Goal: Task Accomplishment & Management: Complete application form

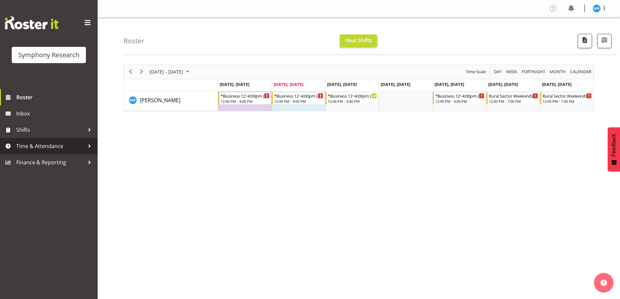
click at [72, 146] on span "Time & Attendance" at bounding box center [50, 146] width 68 height 10
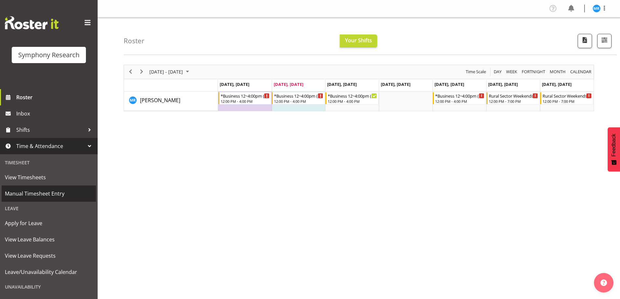
click at [48, 192] on span "Manual Timesheet Entry" at bounding box center [49, 194] width 88 height 10
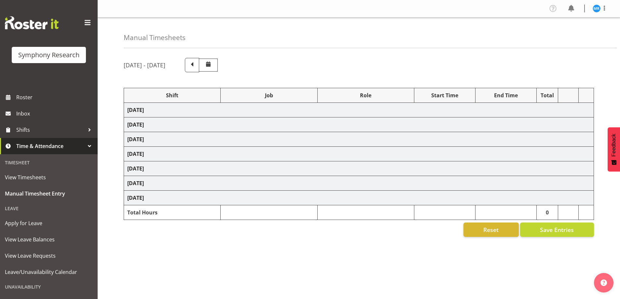
select select "81561"
select select "10587"
select select "81561"
select select "10587"
select select "47"
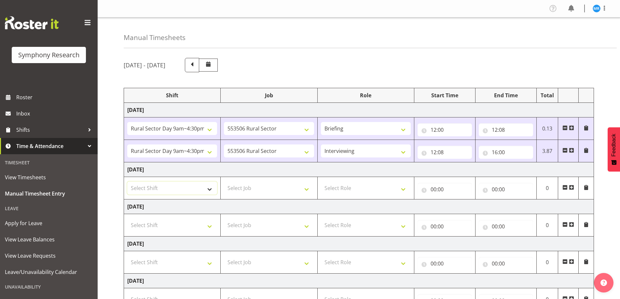
click at [210, 190] on select "Select Shift !!Weekend Residential (Roster IT Shift Label) *Business 9/10am ~ 4…" at bounding box center [172, 188] width 90 height 13
select select "81561"
click at [127, 182] on select "Select Shift !!Weekend Residential (Roster IT Shift Label) *Business 9/10am ~ 4…" at bounding box center [172, 188] width 90 height 13
drag, startPoint x: 571, startPoint y: 187, endPoint x: 543, endPoint y: 190, distance: 28.4
click at [571, 188] on span at bounding box center [571, 187] width 5 height 5
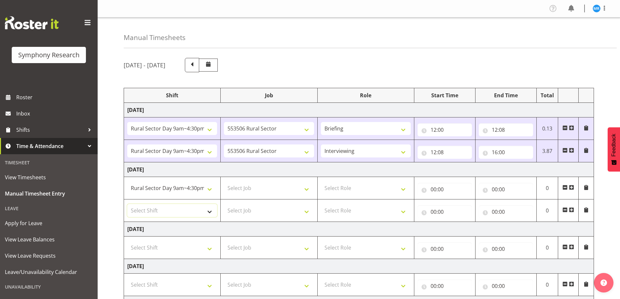
click at [208, 212] on select "Select Shift !!Weekend Residential (Roster IT Shift Label) *Business 9/10am ~ 4…" at bounding box center [172, 210] width 90 height 13
select select "81561"
click at [127, 204] on select "Select Shift !!Weekend Residential (Roster IT Shift Label) *Business 9/10am ~ 4…" at bounding box center [172, 210] width 90 height 13
click at [309, 185] on select "Select Job 550060 IF Admin 553492 World Poll Aus Wave 2 Main 2025 553493 World …" at bounding box center [269, 188] width 90 height 13
select select "10587"
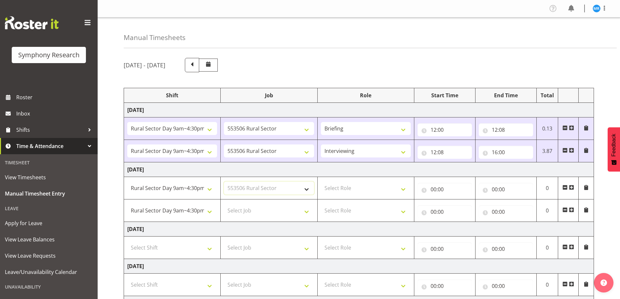
click at [224, 182] on select "Select Job 550060 IF Admin 553492 World Poll Aus Wave 2 Main 2025 553493 World …" at bounding box center [269, 188] width 90 height 13
click at [312, 210] on select "Select Job 550060 IF Admin 553492 World Poll Aus Wave 2 Main 2025 553493 World …" at bounding box center [269, 210] width 90 height 13
select select "10587"
click at [224, 204] on select "Select Job 550060 IF Admin 553492 World Poll Aus Wave 2 Main 2025 553493 World …" at bounding box center [269, 210] width 90 height 13
click at [403, 188] on select "Select Role Briefing Interviewing" at bounding box center [366, 188] width 90 height 13
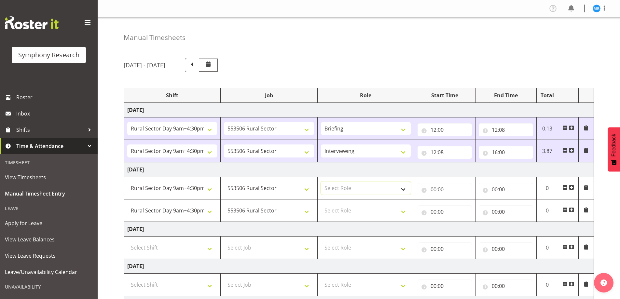
select select "297"
click at [321, 182] on select "Select Role Briefing Interviewing" at bounding box center [366, 188] width 90 height 13
click at [399, 214] on select "Select Role Briefing Interviewing" at bounding box center [366, 210] width 90 height 13
select select "47"
click at [321, 204] on select "Select Role Briefing Interviewing" at bounding box center [366, 210] width 90 height 13
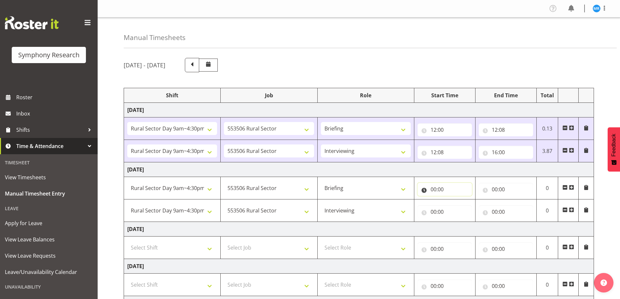
click at [442, 191] on input "00:00" at bounding box center [445, 189] width 54 height 13
click at [462, 210] on select "00 01 02 03 04 05 06 07 08 09 10 11 12 13 14 15 16 17 18 19 20 21 22 23" at bounding box center [462, 206] width 15 height 13
select select "12"
click at [455, 200] on select "00 01 02 03 04 05 06 07 08 09 10 11 12 13 14 15 16 17 18 19 20 21 22 23" at bounding box center [462, 206] width 15 height 13
type input "12:00"
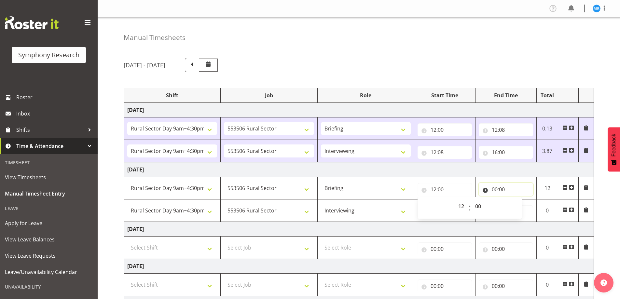
click at [491, 189] on input "00:00" at bounding box center [506, 189] width 54 height 13
click at [522, 207] on select "00 01 02 03 04 05 06 07 08 09 10 11 12 13 14 15 16 17 18 19 20 21 22 23" at bounding box center [523, 206] width 15 height 13
select select "12"
click at [516, 200] on select "00 01 02 03 04 05 06 07 08 09 10 11 12 13 14 15 16 17 18 19 20 21 22 23" at bounding box center [523, 206] width 15 height 13
type input "12:00"
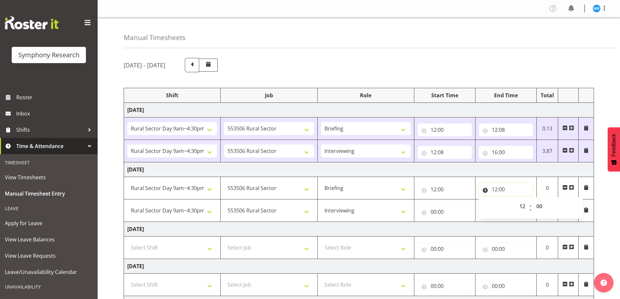
click at [504, 187] on input "12:00" at bounding box center [506, 189] width 54 height 13
click at [504, 209] on input "00:00" at bounding box center [506, 211] width 54 height 13
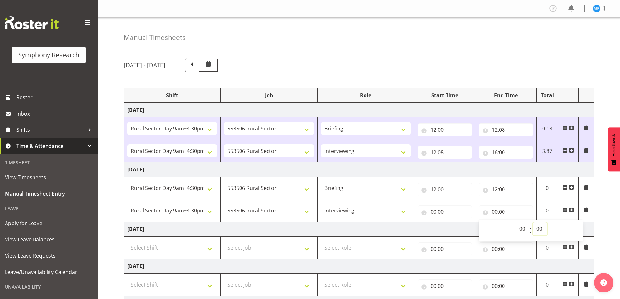
click at [541, 226] on select "00 01 02 03 04 05 06 07 08 09 10 11 12 13 14 15 16 17 18 19 20 21 22 23 24 25 2…" at bounding box center [540, 228] width 15 height 13
select select "5"
click at [533, 222] on select "00 01 02 03 04 05 06 07 08 09 10 11 12 13 14 15 16 17 18 19 20 21 22 23 24 25 2…" at bounding box center [540, 228] width 15 height 13
type input "00:05"
click at [432, 211] on input "00:00" at bounding box center [445, 211] width 54 height 13
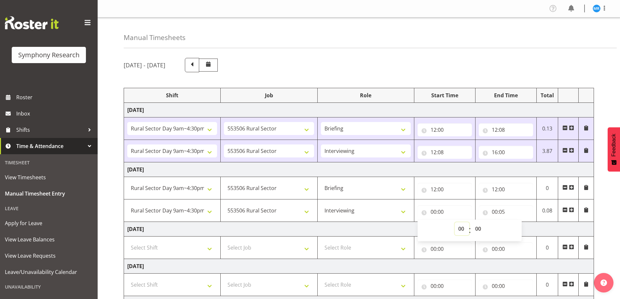
click at [461, 227] on select "00 01 02 03 04 05 06 07 08 09 10 11 12 13 14 15 16 17 18 19 20 21 22 23" at bounding box center [462, 228] width 15 height 13
select select "12"
click at [455, 222] on select "00 01 02 03 04 05 06 07 08 09 10 11 12 13 14 15 16 17 18 19 20 21 22 23" at bounding box center [462, 228] width 15 height 13
type input "12:00"
click at [444, 212] on input "12:00" at bounding box center [445, 211] width 54 height 13
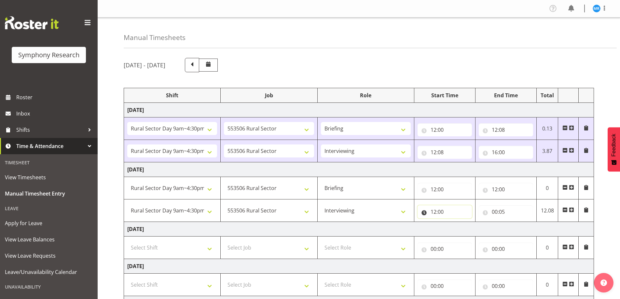
click at [442, 209] on input "12:00" at bounding box center [445, 211] width 54 height 13
click at [481, 229] on select "00 01 02 03 04 05 06 07 08 09 10 11 12 13 14 15 16 17 18 19 20 21 22 23 24 25 2…" at bounding box center [479, 228] width 15 height 13
select select "5"
click at [472, 222] on select "00 01 02 03 04 05 06 07 08 09 10 11 12 13 14 15 16 17 18 19 20 21 22 23 24 25 2…" at bounding box center [479, 228] width 15 height 13
type input "12:05"
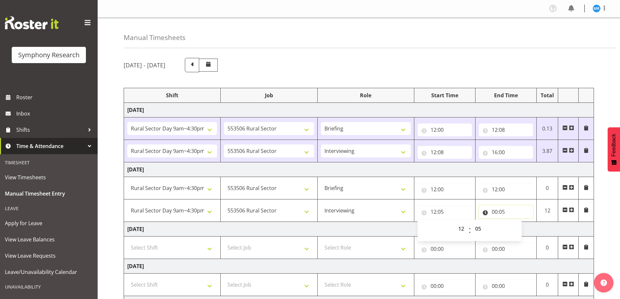
click at [494, 214] on input "00:05" at bounding box center [506, 211] width 54 height 13
click at [521, 227] on select "00 01 02 03 04 05 06 07 08 09 10 11 12 13 14 15 16 17 18 19 20 21 22 23" at bounding box center [523, 228] width 15 height 13
select select "12"
click at [516, 222] on select "00 01 02 03 04 05 06 07 08 09 10 11 12 13 14 15 16 17 18 19 20 21 22 23" at bounding box center [523, 228] width 15 height 13
type input "12:05"
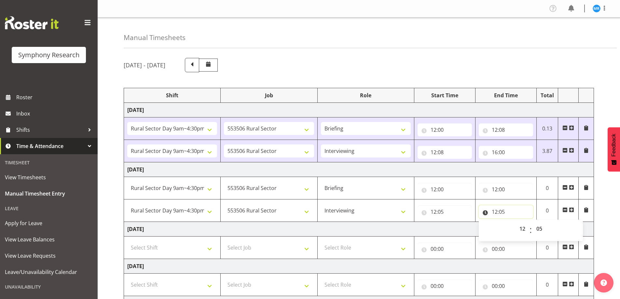
click at [497, 212] on input "12:05" at bounding box center [506, 211] width 54 height 13
click at [506, 213] on input "12:05" at bounding box center [506, 211] width 54 height 13
click at [538, 228] on select "00 01 02 03 04 05 06 07 08 09 10 11 12 13 14 15 16 17 18 19 20 21 22 23 24 25 2…" at bounding box center [540, 228] width 15 height 13
select select "0"
click at [533, 222] on select "00 01 02 03 04 05 06 07 08 09 10 11 12 13 14 15 16 17 18 19 20 21 22 23 24 25 2…" at bounding box center [540, 228] width 15 height 13
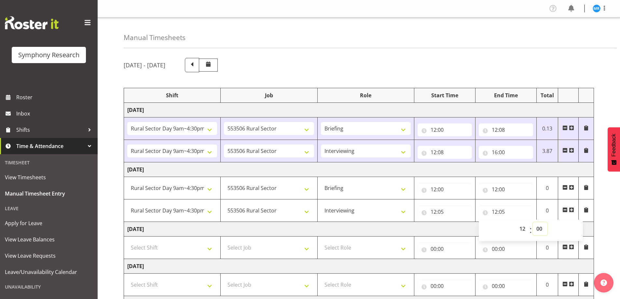
type input "12:00"
click at [520, 231] on select "00 01 02 03 04 05 06 07 08 09 10 11 12 13 14 15 16 17 18 19 20 21 22 23" at bounding box center [523, 228] width 15 height 13
select select "16"
click at [516, 222] on select "00 01 02 03 04 05 06 07 08 09 10 11 12 13 14 15 16 17 18 19 20 21 22 23" at bounding box center [523, 228] width 15 height 13
type input "16:00"
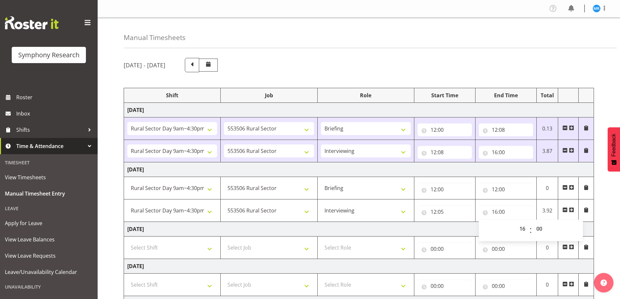
click at [517, 260] on td "Thursday 25th September 2025" at bounding box center [359, 266] width 470 height 15
click at [505, 189] on input "12:00" at bounding box center [506, 189] width 54 height 13
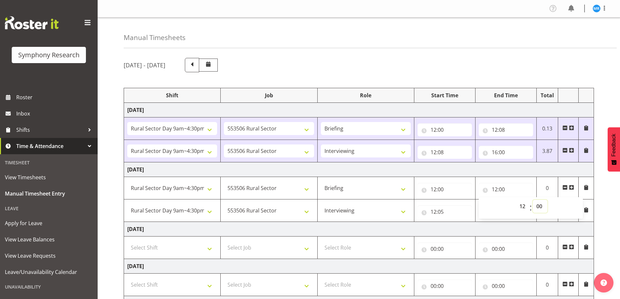
click at [541, 206] on select "00 01 02 03 04 05 06 07 08 09 10 11 12 13 14 15 16 17 18 19 20 21 22 23 24 25 2…" at bounding box center [540, 206] width 15 height 13
select select "5"
click at [533, 200] on select "00 01 02 03 04 05 06 07 08 09 10 11 12 13 14 15 16 17 18 19 20 21 22 23 24 25 2…" at bounding box center [540, 206] width 15 height 13
type input "12:05"
click at [616, 215] on div "September 22nd - September 28th 2025 Shift Job Role Start Time End Time Total M…" at bounding box center [372, 248] width 496 height 391
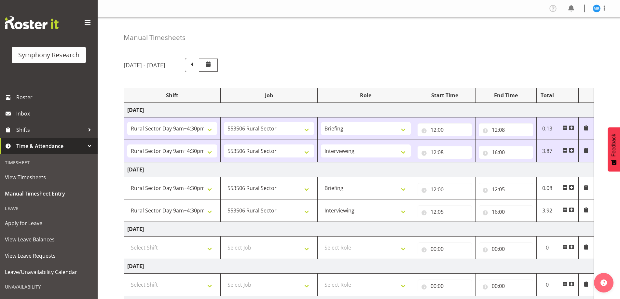
scroll to position [150, 0]
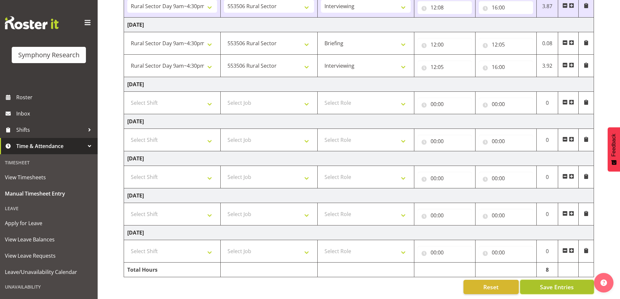
click at [549, 283] on span "Save Entries" at bounding box center [557, 287] width 34 height 8
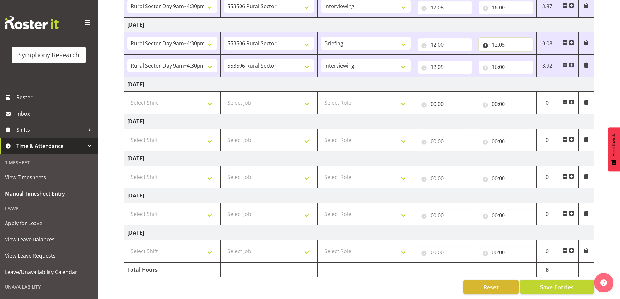
click at [504, 38] on input "12:05" at bounding box center [506, 44] width 54 height 13
click at [541, 56] on select "00 01 02 03 04 05 06 07 08 09 10 11 12 13 14 15 16 17 18 19 20 21 22 23 24 25 2…" at bounding box center [540, 61] width 15 height 13
select select "3"
click at [533, 55] on select "00 01 02 03 04 05 06 07 08 09 10 11 12 13 14 15 16 17 18 19 20 21 22 23 24 25 2…" at bounding box center [540, 61] width 15 height 13
type input "12:03"
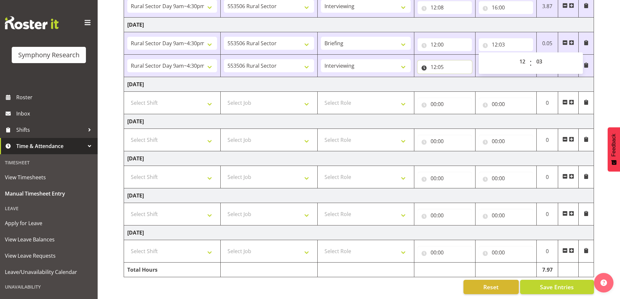
click at [443, 61] on input "12:05" at bounding box center [445, 67] width 54 height 13
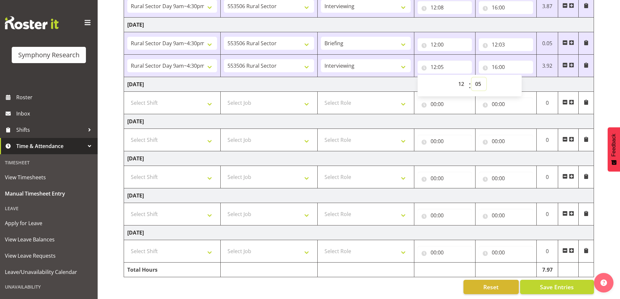
click at [478, 78] on select "00 01 02 03 04 05 06 07 08 09 10 11 12 13 14 15 16 17 18 19 20 21 22 23 24 25 2…" at bounding box center [479, 83] width 15 height 13
select select "3"
click at [472, 77] on select "00 01 02 03 04 05 06 07 08 09 10 11 12 13 14 15 16 17 18 19 20 21 22 23 24 25 2…" at bounding box center [479, 83] width 15 height 13
type input "12:03"
click at [554, 283] on span "Save Entries" at bounding box center [557, 287] width 34 height 8
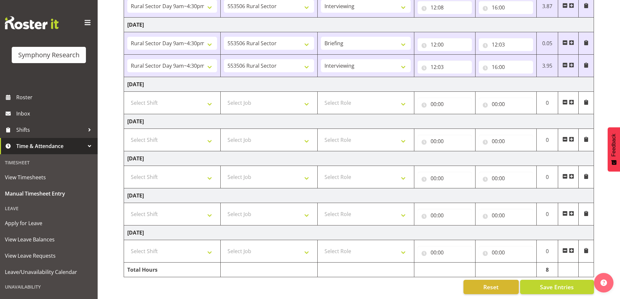
click at [378, 294] on div "September 22nd - September 28th 2025 Shift Job Role Start Time End Time Total M…" at bounding box center [372, 103] width 496 height 391
click at [555, 283] on span "Save Entries" at bounding box center [557, 287] width 34 height 8
